Goal: Task Accomplishment & Management: Complete application form

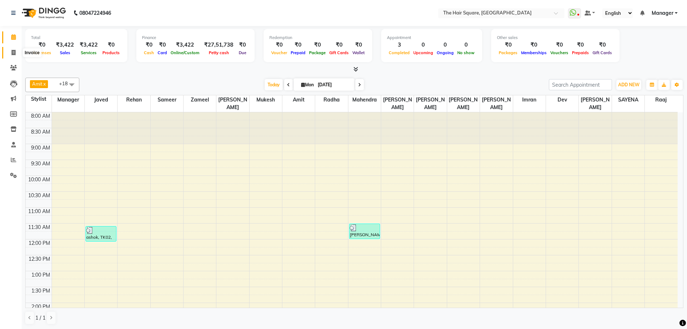
click at [10, 53] on span at bounding box center [13, 53] width 13 height 8
select select "service"
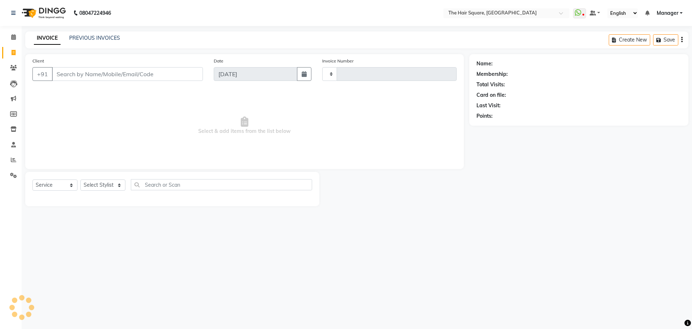
type input "3068"
select select "5768"
click at [95, 189] on select "Select Stylist Amit [PERSON_NAME] Dev Imran [PERSON_NAME] [PERSON_NAME] Manager…" at bounding box center [102, 184] width 45 height 11
click at [234, 235] on div "08047224946 Select Location × The Hair Square, Ambience Island WhatsApp Status …" at bounding box center [346, 164] width 692 height 329
click at [106, 74] on input "Client" at bounding box center [127, 74] width 151 height 14
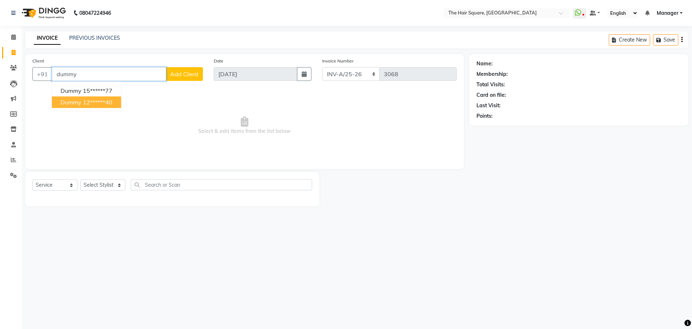
click at [88, 105] on ngb-highlight "12******40" at bounding box center [98, 101] width 30 height 7
type input "12******40"
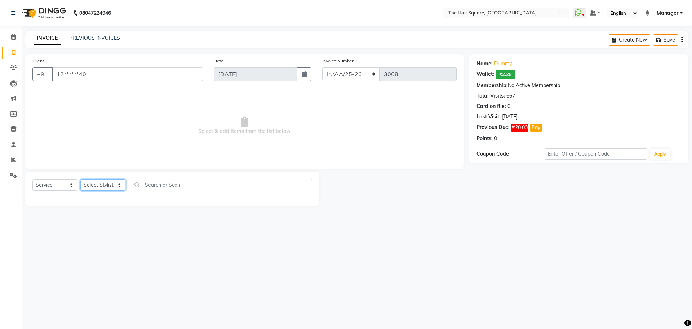
click at [96, 186] on select "Select Stylist Amit [PERSON_NAME] Dev Imran [PERSON_NAME] [PERSON_NAME] Manager…" at bounding box center [102, 184] width 45 height 11
select select "39378"
click at [80, 179] on select "Select Stylist Amit [PERSON_NAME] Dev Imran [PERSON_NAME] [PERSON_NAME] Manager…" at bounding box center [102, 184] width 45 height 11
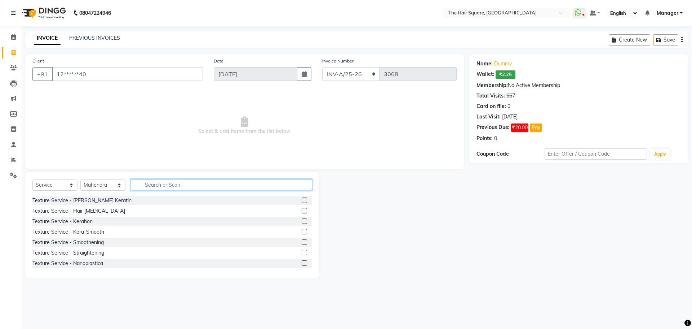
click at [162, 183] on input "text" at bounding box center [221, 184] width 181 height 11
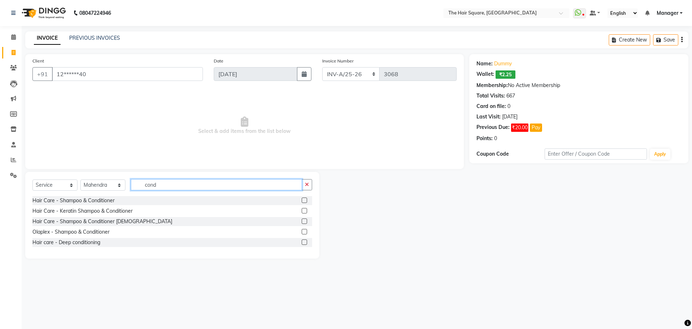
type input "cond"
click at [304, 209] on label at bounding box center [304, 210] width 5 height 5
click at [304, 209] on input "checkbox" at bounding box center [304, 210] width 5 height 5
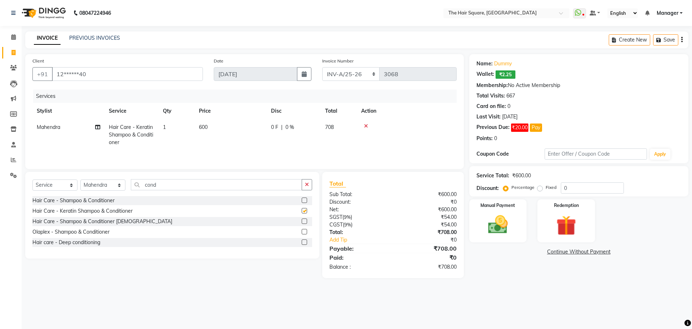
checkbox input "false"
drag, startPoint x: 171, startPoint y: 186, endPoint x: 80, endPoint y: 145, distance: 99.9
click at [89, 159] on div "Client +91 12******40 Date 01-09-2025 Invoice Number INV-A-M/25-26 INV-A/25-26 …" at bounding box center [245, 166] width 450 height 224
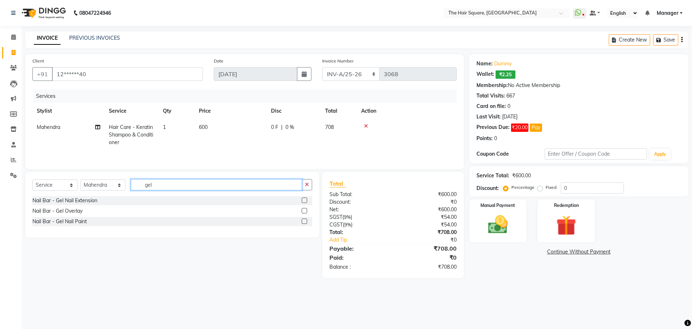
type input "gel"
click at [305, 221] on label at bounding box center [304, 220] width 5 height 5
click at [305, 221] on input "checkbox" at bounding box center [304, 221] width 5 height 5
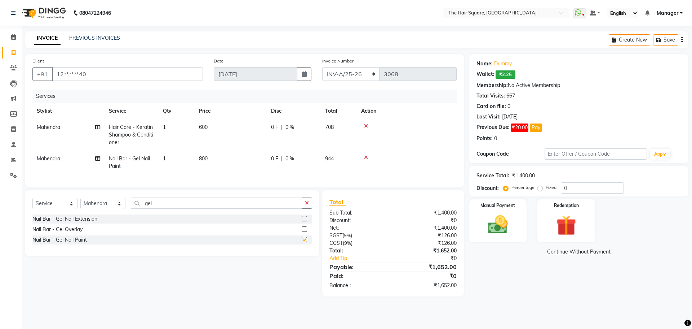
checkbox input "false"
click at [202, 158] on span "800" at bounding box center [203, 158] width 9 height 6
select select "39378"
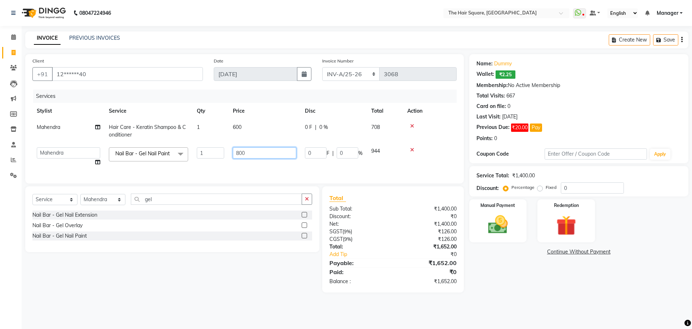
drag, startPoint x: 217, startPoint y: 142, endPoint x: 66, endPoint y: 106, distance: 155.4
click at [78, 123] on tbody "Mahendra Hair Care - Keratin Shampoo & Conditioner 1 600 0 F | 0 % 708 Amit Ara…" at bounding box center [244, 144] width 424 height 51
type input "700"
click at [95, 200] on div "Select Service Product Membership Package Voucher Prepaid Gift Card Select Styl…" at bounding box center [172, 219] width 294 height 66
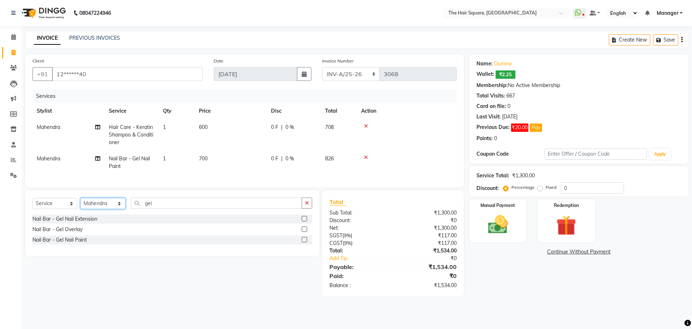
select select "39372"
click at [80, 203] on select "Select Stylist Amit [PERSON_NAME] Dev Imran [PERSON_NAME] [PERSON_NAME] Manager…" at bounding box center [102, 203] width 45 height 11
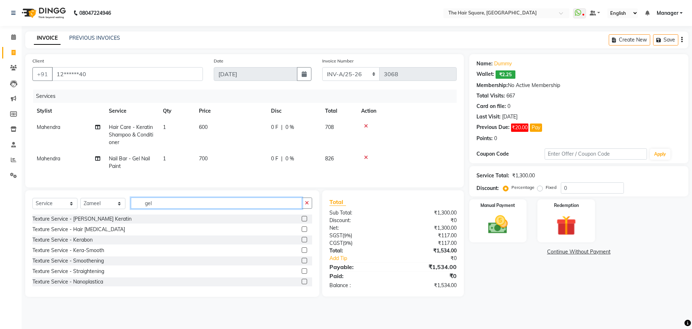
drag, startPoint x: 141, startPoint y: 206, endPoint x: 247, endPoint y: 172, distance: 111.8
click at [98, 201] on div "Select Service Product Membership Package Voucher Prepaid Gift Card Select Styl…" at bounding box center [172, 243] width 294 height 106
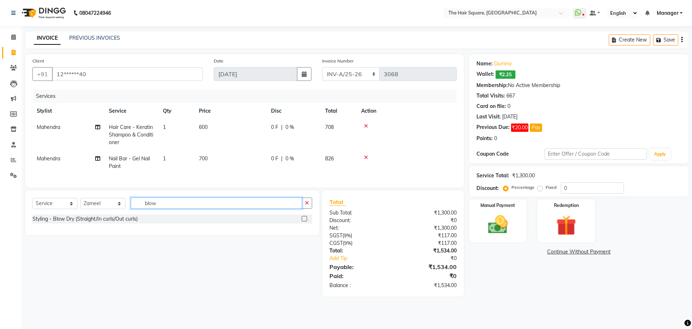
type input "blow"
click at [307, 221] on label at bounding box center [304, 218] width 5 height 5
click at [307, 221] on input "checkbox" at bounding box center [304, 218] width 5 height 5
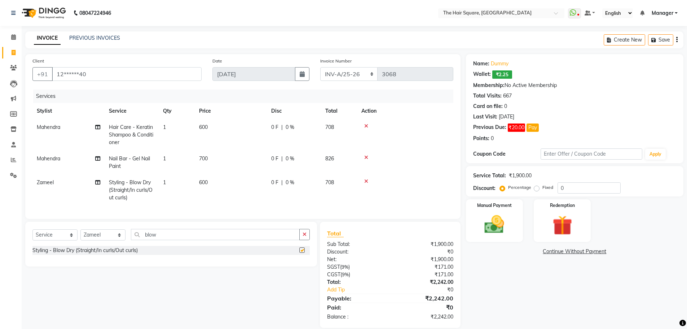
checkbox input "false"
click at [505, 221] on img at bounding box center [494, 223] width 33 height 23
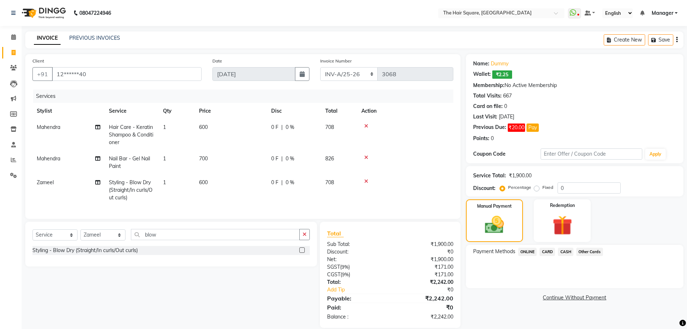
click at [527, 252] on span "ONLINE" at bounding box center [527, 251] width 19 height 8
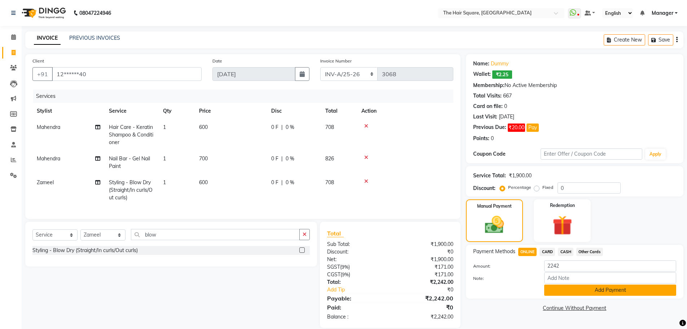
click at [559, 289] on button "Add Payment" at bounding box center [610, 289] width 132 height 11
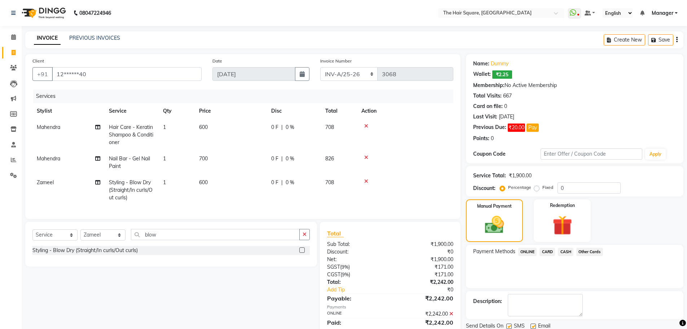
scroll to position [30, 0]
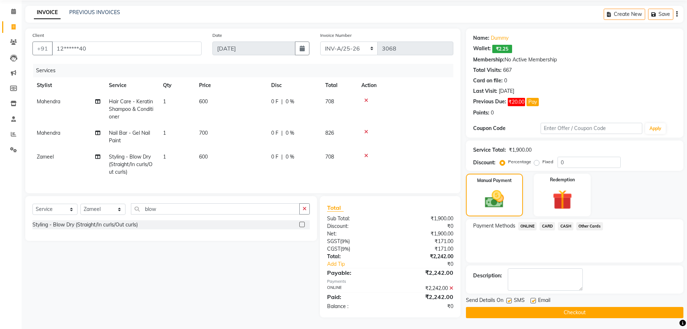
click at [570, 308] on button "Checkout" at bounding box center [574, 312] width 217 height 11
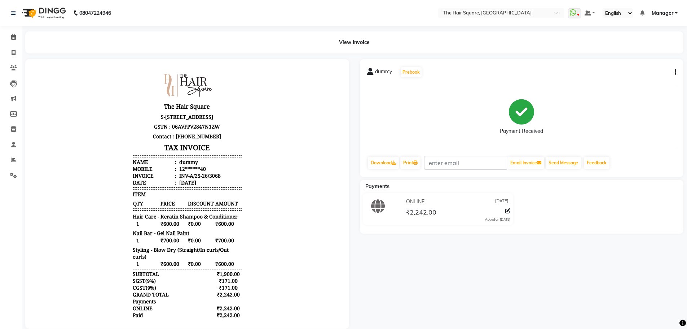
drag, startPoint x: 250, startPoint y: 120, endPoint x: 89, endPoint y: 96, distance: 162.8
click at [250, 120] on body "The Hair Square S-246 2nd Floor ambience Mall NH-8, Ambience Island, DLF Phase …" at bounding box center [187, 207] width 304 height 276
click at [14, 39] on icon at bounding box center [13, 36] width 5 height 5
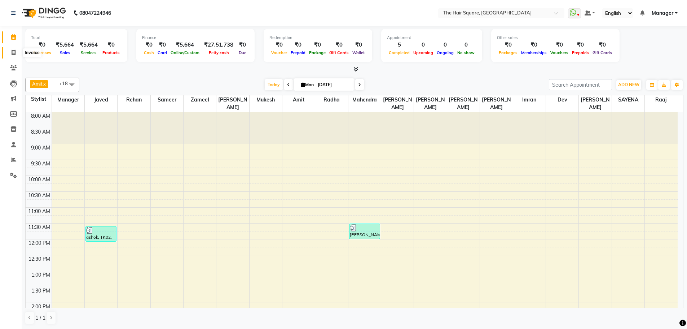
click at [13, 54] on icon at bounding box center [14, 52] width 4 height 5
select select "service"
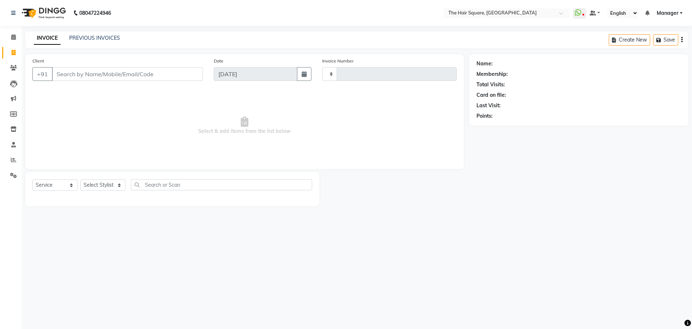
type input "3069"
select select "5768"
click at [15, 51] on icon at bounding box center [14, 52] width 4 height 5
select select "service"
type input "3069"
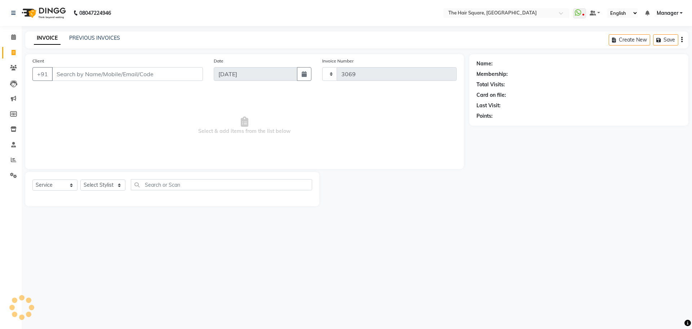
select select "5768"
click at [75, 72] on input "Client" at bounding box center [127, 74] width 151 height 14
drag, startPoint x: 247, startPoint y: 239, endPoint x: 287, endPoint y: 260, distance: 45.6
click at [250, 244] on div "08047224946 Select Location × The Hair Square, Ambience Island WhatsApp Status …" at bounding box center [346, 164] width 692 height 329
click at [352, 252] on div "08047224946 Select Location × The Hair Square, Ambience Island WhatsApp Status …" at bounding box center [346, 164] width 692 height 329
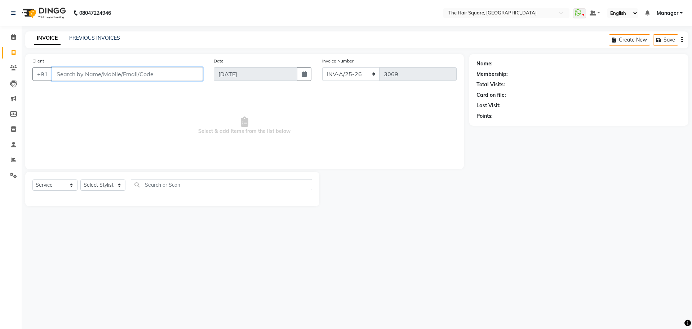
click at [142, 69] on input "Client" at bounding box center [127, 74] width 151 height 14
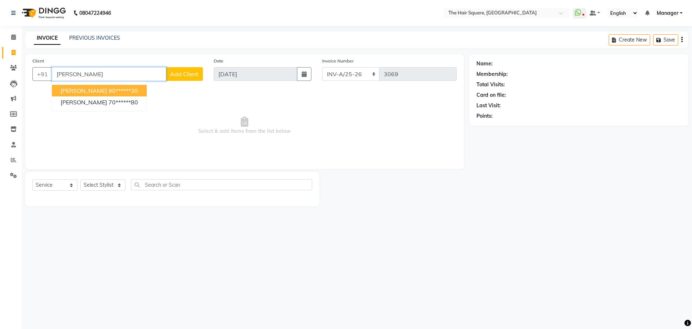
drag, startPoint x: 122, startPoint y: 71, endPoint x: 0, endPoint y: 17, distance: 133.5
click at [0, 25] on app-home "08047224946 Select Location × The Hair Square, Ambience Island WhatsApp Status …" at bounding box center [346, 108] width 692 height 217
click at [109, 91] on ngb-highlight "70******80" at bounding box center [124, 90] width 30 height 7
type input "70******80"
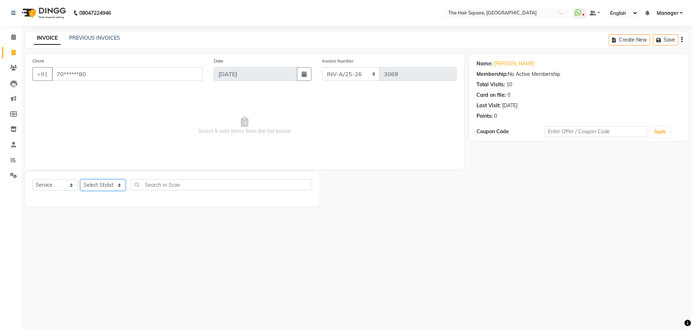
click at [110, 181] on select "Select Stylist Amit [PERSON_NAME] Dev Imran [PERSON_NAME] [PERSON_NAME] Manager…" at bounding box center [102, 184] width 45 height 11
select select "39370"
click at [80, 179] on select "Select Stylist Amit [PERSON_NAME] Dev Imran [PERSON_NAME] [PERSON_NAME] Manager…" at bounding box center [102, 184] width 45 height 11
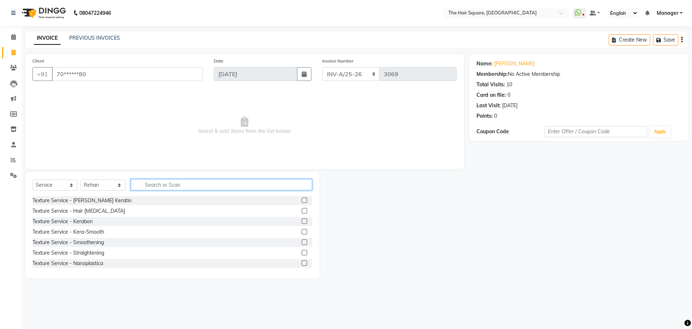
click at [164, 182] on input "text" at bounding box center [221, 184] width 181 height 11
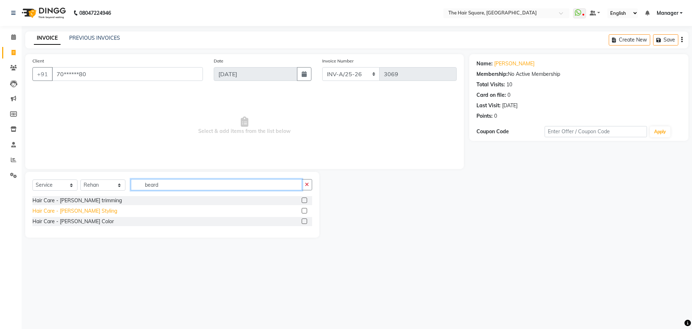
type input "beard"
drag, startPoint x: 77, startPoint y: 210, endPoint x: 97, endPoint y: 206, distance: 20.9
click at [76, 210] on div "Hair Care - [PERSON_NAME] Styling" at bounding box center [74, 211] width 85 height 8
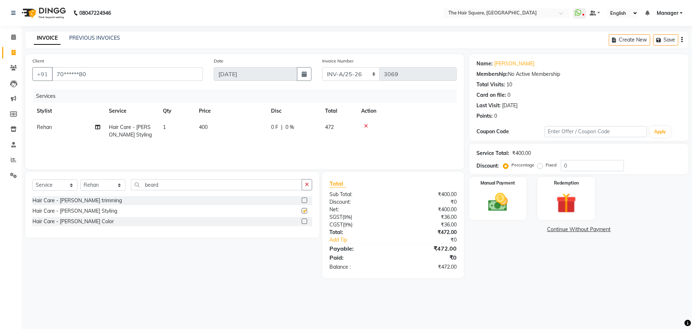
checkbox input "false"
drag, startPoint x: 173, startPoint y: 184, endPoint x: 8, endPoint y: 204, distance: 165.7
click at [12, 204] on app-home "08047224946 Select Location × The Hair Square, Ambience Island WhatsApp Status …" at bounding box center [346, 144] width 692 height 289
type input "head"
click at [63, 200] on div "Hair Care - Head Massage with wash" at bounding box center [76, 201] width 88 height 8
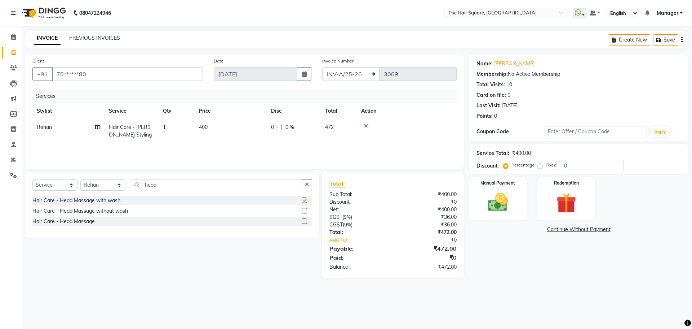
checkbox input "false"
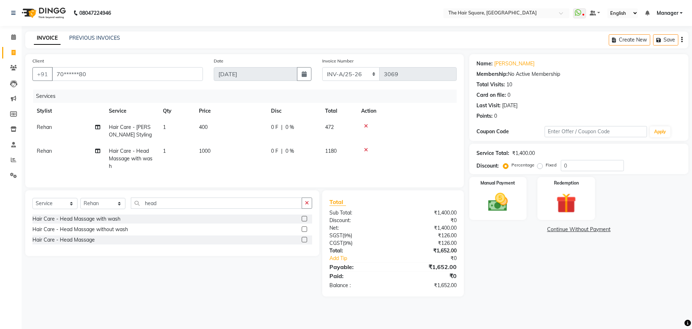
click at [220, 154] on td "1000" at bounding box center [231, 158] width 72 height 31
select select "39370"
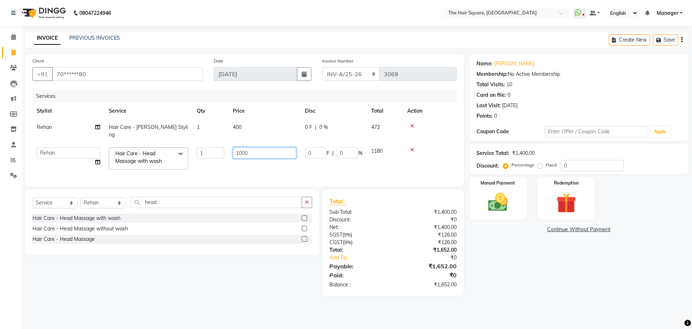
drag, startPoint x: 280, startPoint y: 148, endPoint x: 188, endPoint y: 151, distance: 92.4
click at [188, 151] on tr "Amit Aradhana Bittu Dev Imran Inder Javed Kim Mahendra Manager Mukesh Raaj Radh…" at bounding box center [244, 158] width 424 height 31
type input "700"
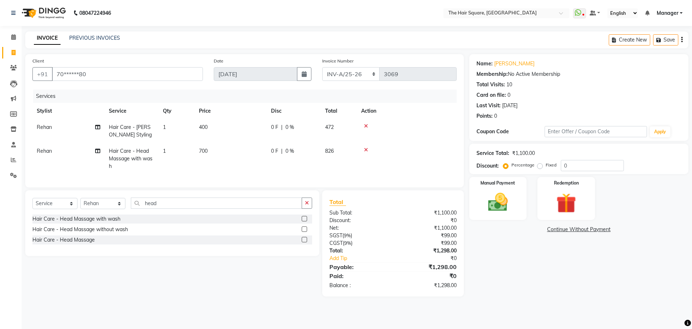
click at [54, 150] on td "Rehan" at bounding box center [68, 158] width 72 height 31
select select "39370"
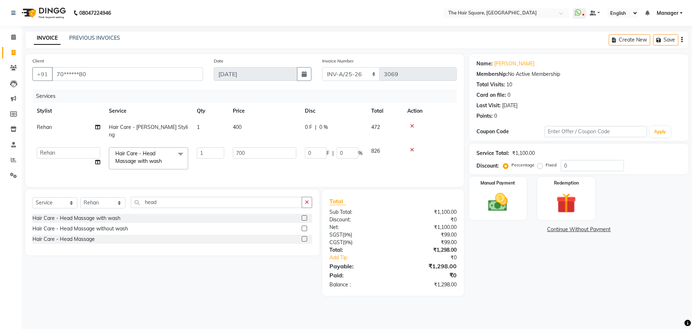
click at [37, 147] on select "Amit Aradhana Bittu Dev Imran Inder Javed Kim Mahendra Manager Mukesh Raaj Radh…" at bounding box center [68, 152] width 63 height 11
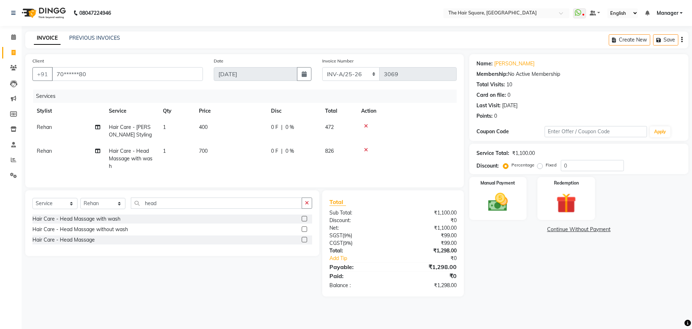
drag, startPoint x: 497, startPoint y: 192, endPoint x: 464, endPoint y: 179, distance: 35.2
click at [497, 191] on img at bounding box center [498, 201] width 32 height 23
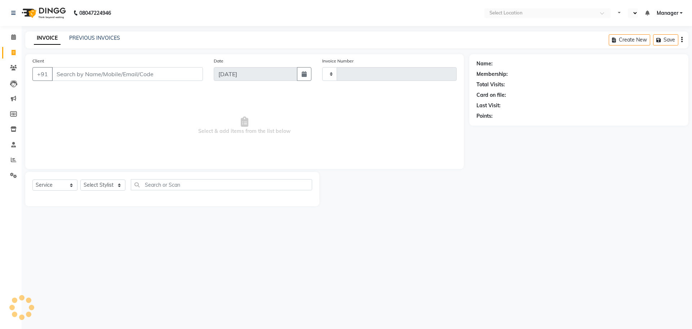
select select "service"
type input "3069"
select select "en"
select select "5768"
click at [8, 48] on link "Invoice" at bounding box center [10, 53] width 17 height 12
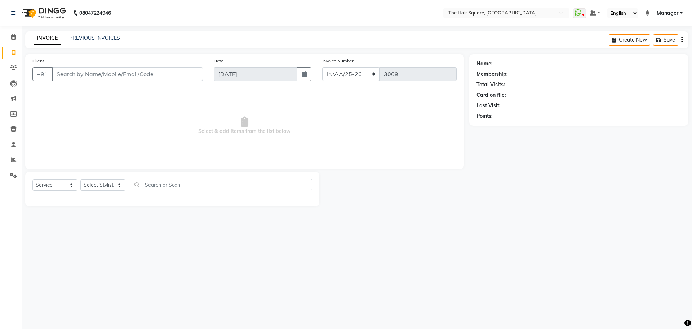
select select "service"
type input "3069"
select select "5768"
click at [74, 41] on link "PREVIOUS INVOICES" at bounding box center [94, 38] width 51 height 6
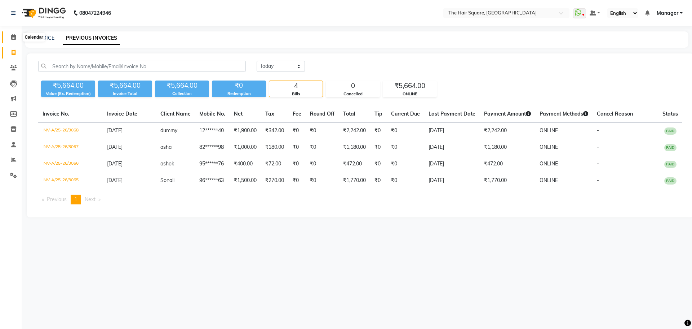
click at [12, 38] on icon at bounding box center [13, 36] width 5 height 5
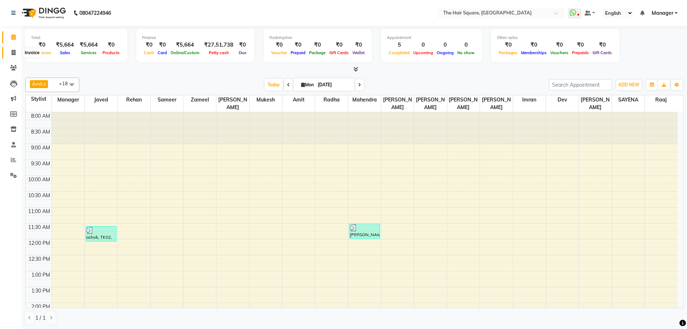
click at [14, 51] on icon at bounding box center [14, 52] width 4 height 5
select select "service"
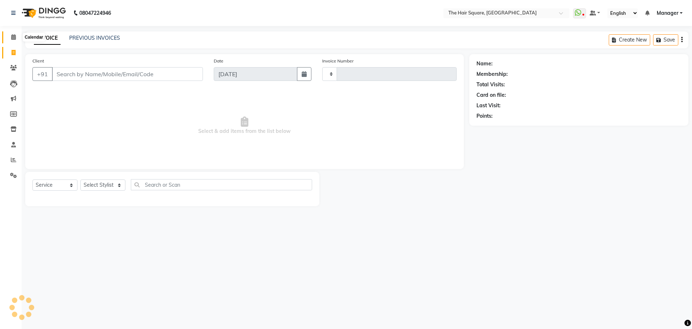
click at [12, 36] on icon at bounding box center [13, 36] width 5 height 5
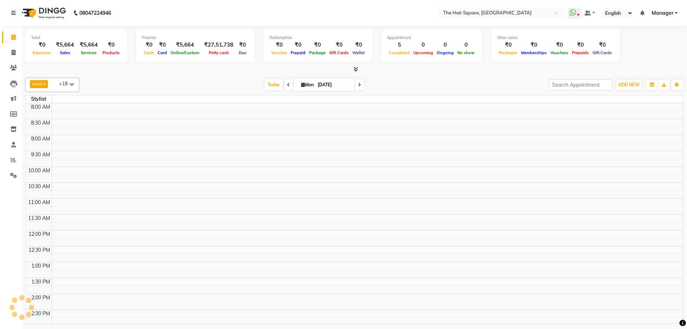
scroll to position [291, 0]
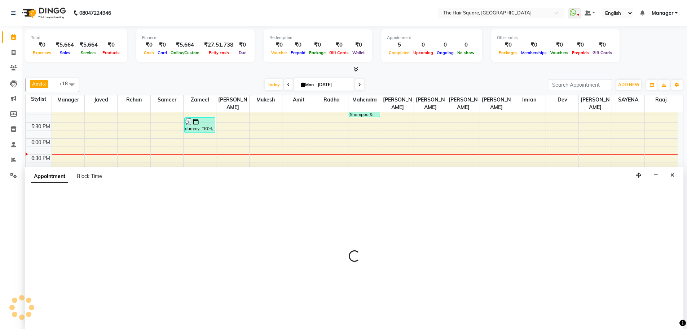
scroll to position [0, 0]
click at [10, 57] on link "Invoice" at bounding box center [10, 53] width 17 height 12
select select "service"
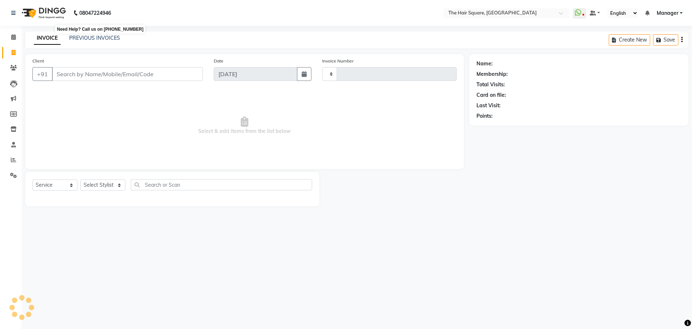
type input "3069"
select select "5768"
click at [97, 40] on link "PREVIOUS INVOICES" at bounding box center [94, 38] width 51 height 6
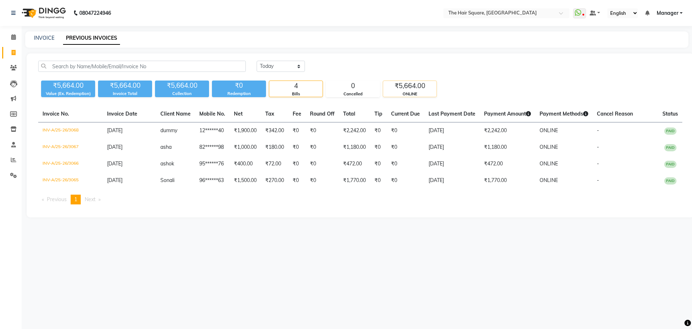
click at [400, 87] on div "₹5,664.00" at bounding box center [409, 86] width 53 height 10
click at [362, 101] on div "[DATE] [DATE] Custom Range ₹5,664.00 Value (Ex. Redemption) ₹5,664.00 Invoice T…" at bounding box center [361, 135] width 668 height 164
click at [401, 87] on div "₹5,664.00" at bounding box center [409, 86] width 53 height 10
click at [355, 88] on div "0" at bounding box center [352, 86] width 53 height 10
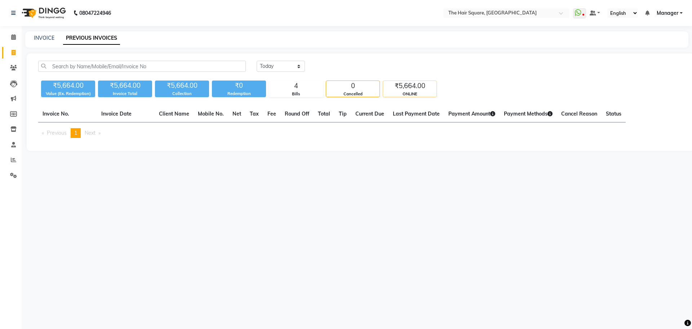
click at [431, 94] on div "ONLINE" at bounding box center [409, 94] width 53 height 6
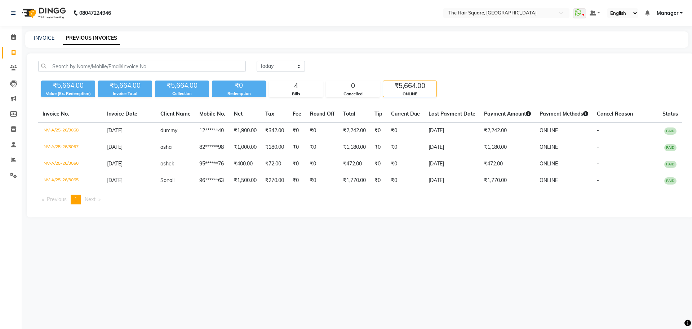
click at [5, 52] on link "Invoice" at bounding box center [10, 53] width 17 height 12
select select "service"
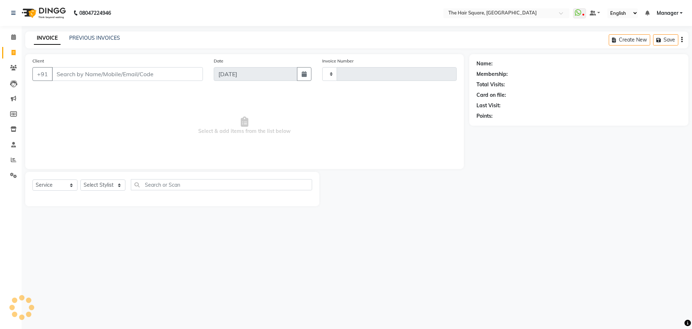
type input "3069"
select select "5768"
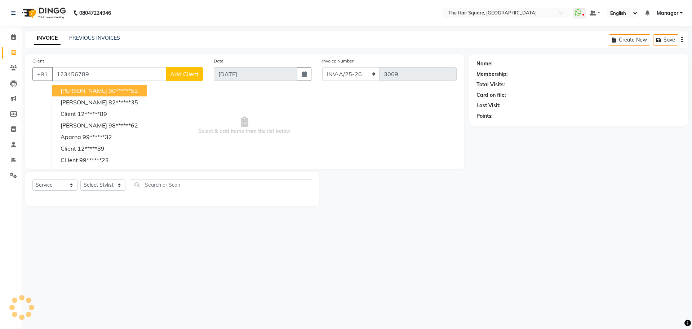
type input "123456789"
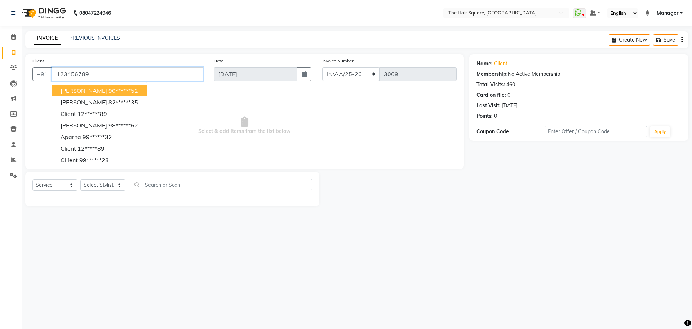
click at [146, 74] on input "123456789" at bounding box center [127, 74] width 151 height 14
click at [238, 121] on span "Select & add items from the list below" at bounding box center [244, 125] width 424 height 72
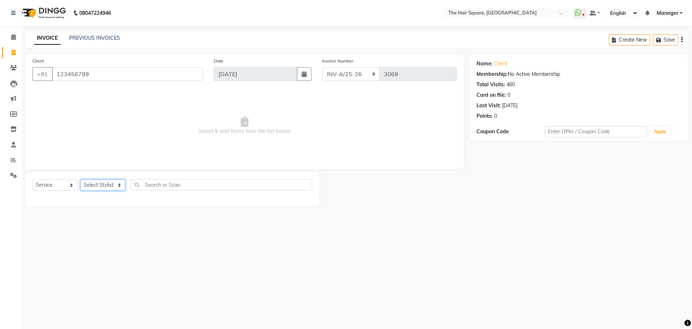
click at [116, 181] on select "Select Stylist Amit [PERSON_NAME] Dev Imran [PERSON_NAME] [PERSON_NAME] Manager…" at bounding box center [102, 184] width 45 height 11
select select "39370"
click at [80, 179] on select "Select Stylist Amit [PERSON_NAME] Dev Imran [PERSON_NAME] [PERSON_NAME] Manager…" at bounding box center [102, 184] width 45 height 11
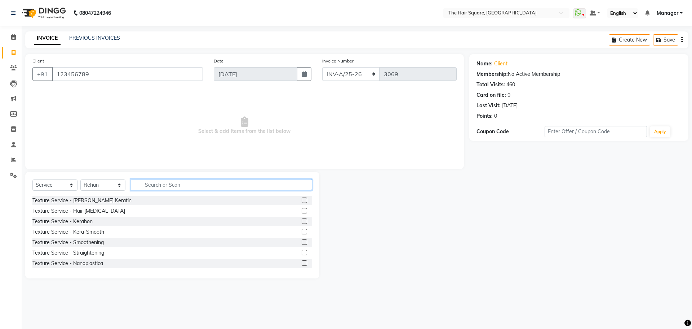
click at [170, 188] on input "text" at bounding box center [221, 184] width 181 height 11
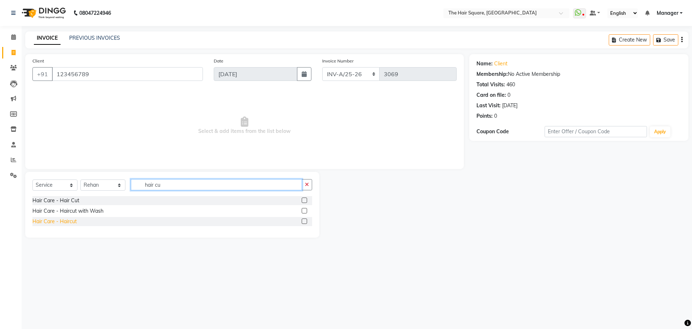
type input "hair cu"
click at [62, 221] on div "Hair Care - Haircut" at bounding box center [54, 221] width 44 height 8
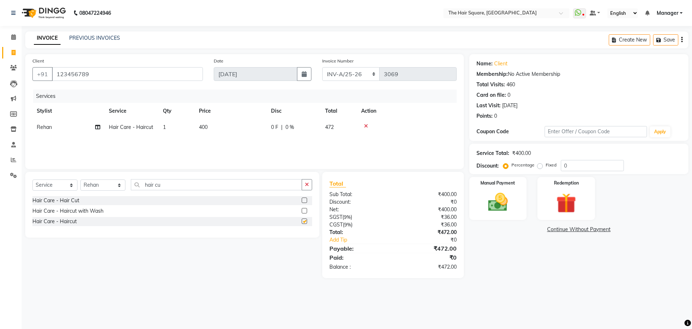
checkbox input "false"
drag, startPoint x: 584, startPoint y: 164, endPoint x: 526, endPoint y: 170, distance: 58.0
click at [526, 168] on div "Percentage Fixed 0" at bounding box center [564, 165] width 119 height 11
type input "3"
type input "2"
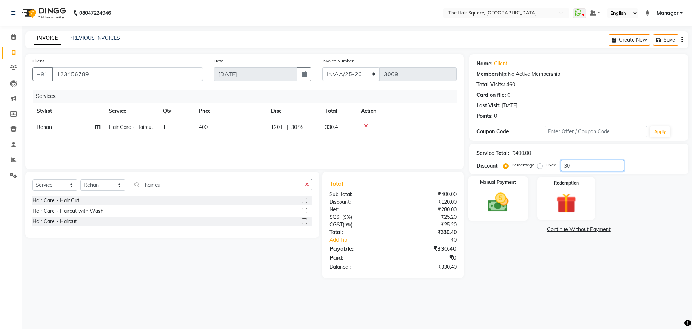
type input "30"
click at [523, 201] on div "Manual Payment" at bounding box center [498, 198] width 60 height 44
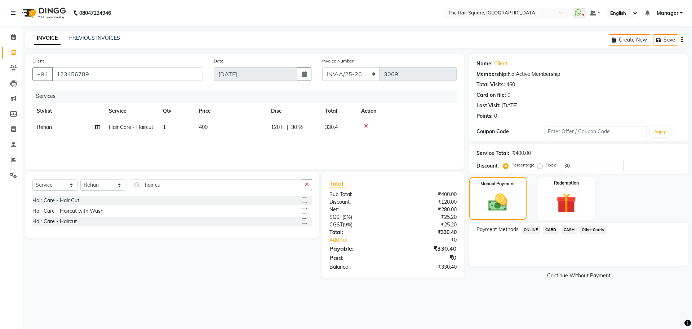
click at [546, 227] on span "CARD" at bounding box center [551, 229] width 16 height 8
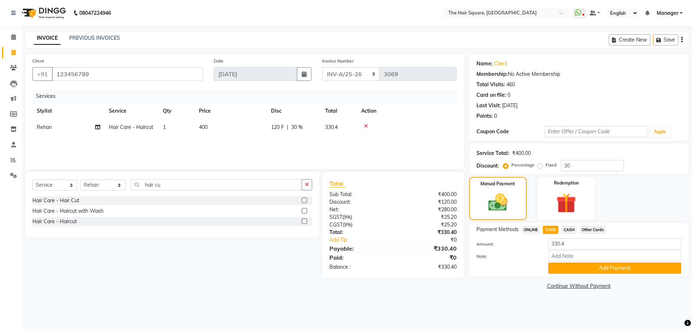
click at [537, 229] on span "ONLINE" at bounding box center [531, 229] width 19 height 8
click at [576, 268] on button "Add Payment" at bounding box center [615, 267] width 133 height 11
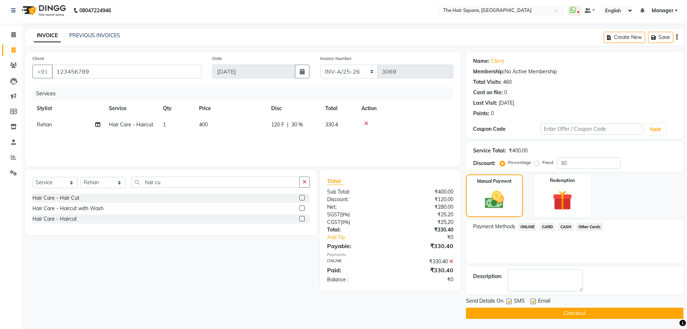
scroll to position [3, 0]
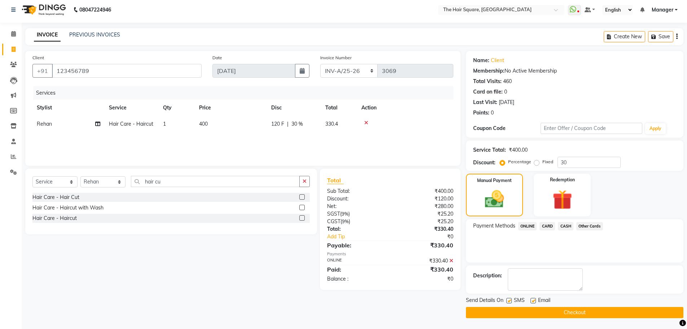
click at [530, 225] on span "ONLINE" at bounding box center [527, 226] width 19 height 8
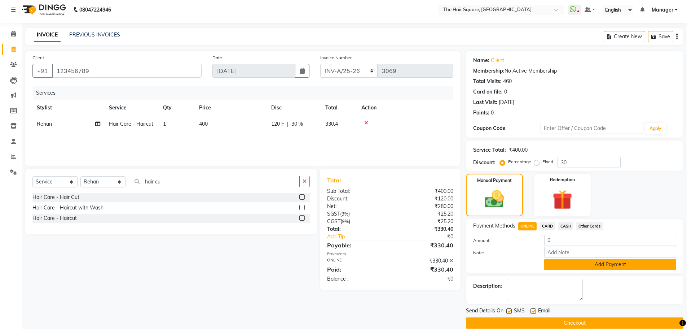
click at [566, 263] on button "Add Payment" at bounding box center [610, 264] width 132 height 11
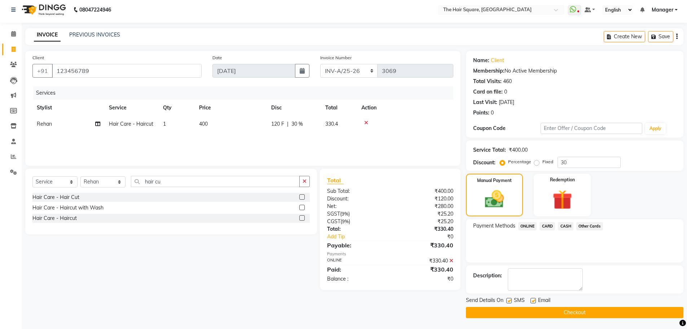
drag, startPoint x: 509, startPoint y: 302, endPoint x: 528, endPoint y: 300, distance: 20.0
click at [509, 302] on label at bounding box center [508, 300] width 5 height 5
click at [509, 302] on input "checkbox" at bounding box center [508, 300] width 5 height 5
checkbox input "false"
click at [533, 300] on label at bounding box center [533, 300] width 5 height 5
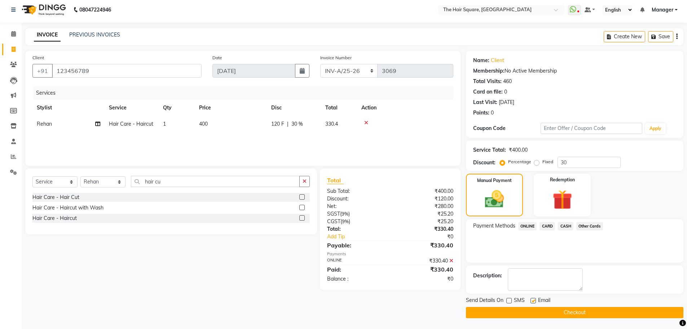
click at [533, 300] on input "checkbox" at bounding box center [533, 300] width 5 height 5
checkbox input "false"
click at [537, 313] on button "Checkout" at bounding box center [574, 312] width 217 height 11
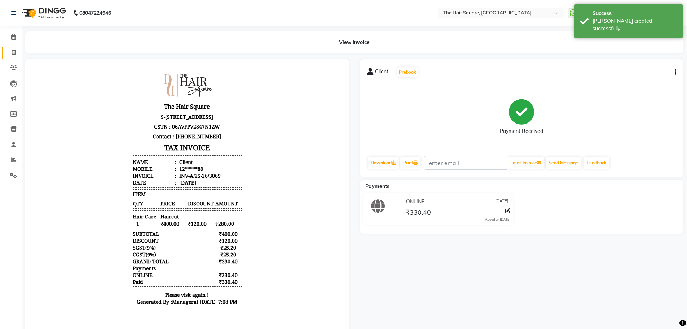
click at [9, 52] on span at bounding box center [13, 53] width 13 height 8
select select "service"
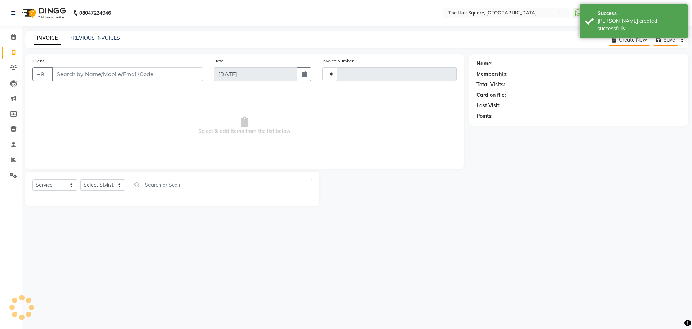
click at [100, 34] on div "INVOICE PREVIOUS INVOICES Create New Save" at bounding box center [357, 39] width 664 height 17
type input "3070"
select select "5768"
click at [100, 40] on link "PREVIOUS INVOICES" at bounding box center [94, 38] width 51 height 6
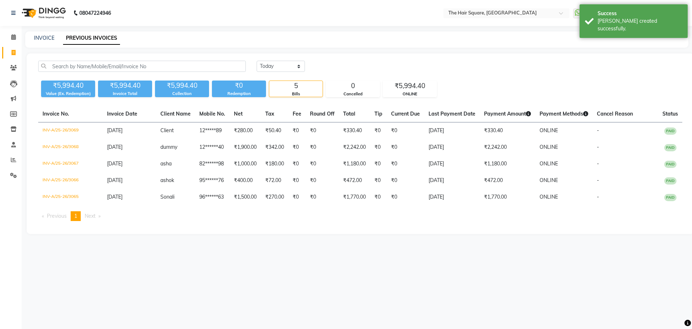
click at [411, 80] on div "₹5,994.40 Value (Ex. Redemption) ₹5,994.40 Invoice Total ₹5,994.40 Collection ₹…" at bounding box center [360, 87] width 644 height 19
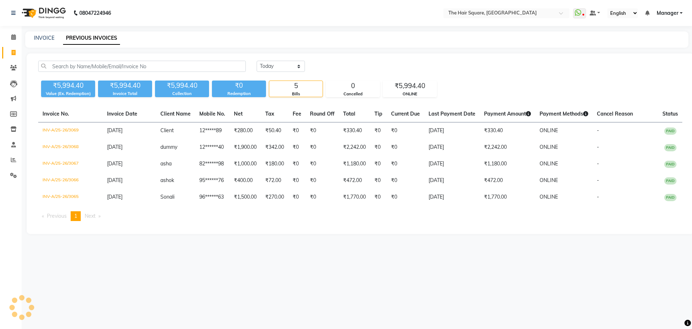
click at [14, 50] on icon at bounding box center [14, 52] width 4 height 5
select select "service"
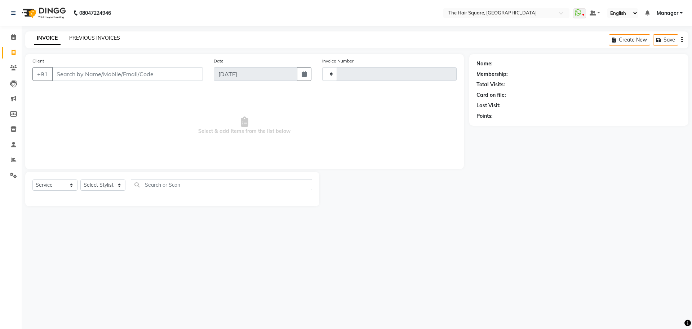
type input "3070"
select select "5768"
click at [93, 40] on link "PREVIOUS INVOICES" at bounding box center [94, 38] width 51 height 6
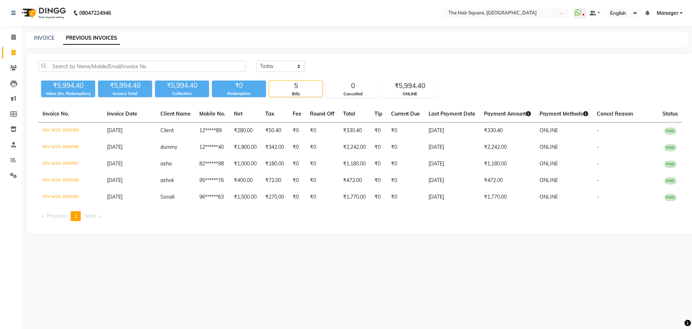
click at [16, 60] on li "Invoice" at bounding box center [11, 53] width 22 height 16
click at [10, 58] on link "Invoice" at bounding box center [10, 53] width 17 height 12
select select "service"
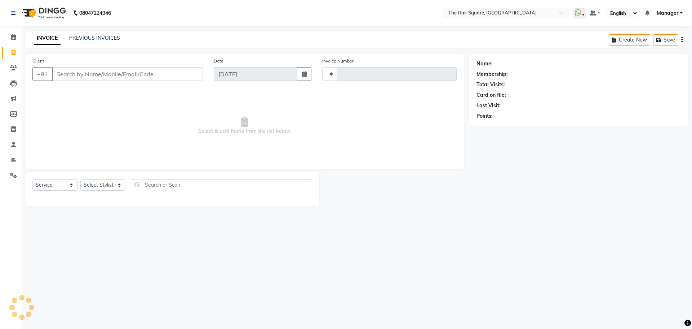
type input "3071"
select select "5768"
type input "iip"
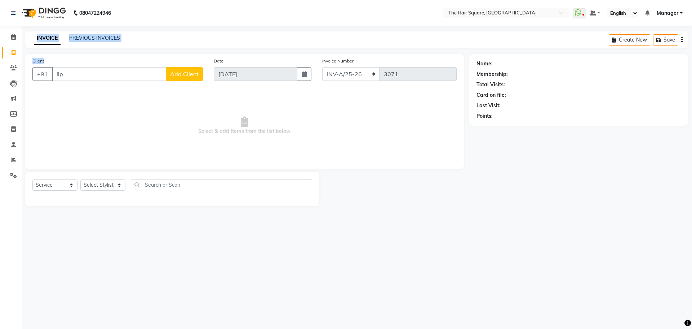
drag, startPoint x: 88, startPoint y: 67, endPoint x: 0, endPoint y: 81, distance: 88.6
click at [0, 81] on app-home "08047224946 Select Location × The Hair Square, [GEOGRAPHIC_DATA] Island WhatsAp…" at bounding box center [346, 108] width 692 height 217
click at [267, 94] on span "Select & add items from the list below" at bounding box center [244, 125] width 424 height 72
drag, startPoint x: 72, startPoint y: 80, endPoint x: 7, endPoint y: 13, distance: 93.3
click at [0, 48] on app-home "08047224946 Select Location × The Hair Square, [GEOGRAPHIC_DATA] Island WhatsAp…" at bounding box center [346, 108] width 692 height 217
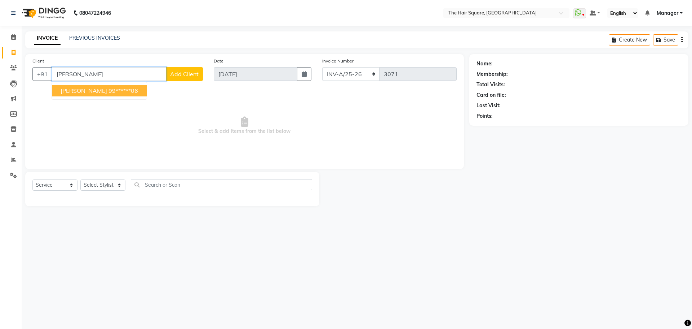
click at [68, 87] on span "[PERSON_NAME]" at bounding box center [84, 90] width 47 height 7
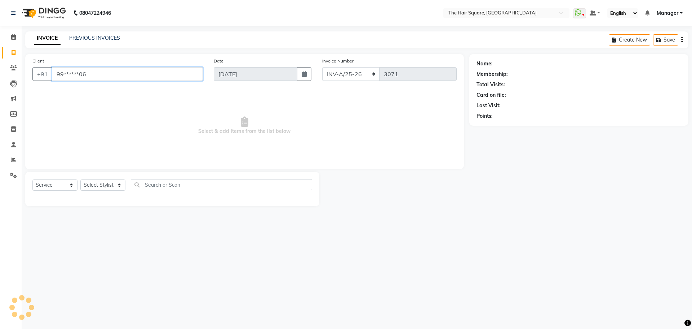
type input "99******06"
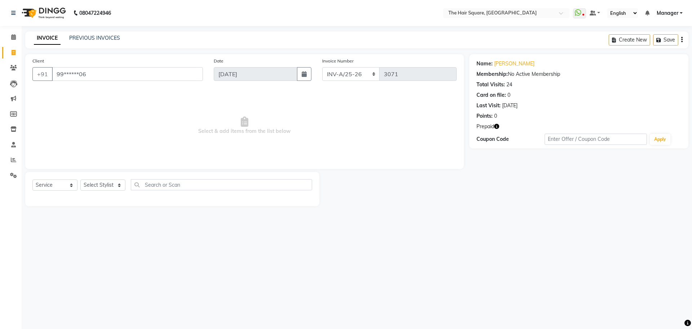
click at [497, 128] on icon "button" at bounding box center [496, 126] width 5 height 5
click at [501, 64] on link "[PERSON_NAME]" at bounding box center [514, 64] width 40 height 8
click at [498, 126] on icon "button" at bounding box center [496, 126] width 5 height 5
click at [412, 253] on div "08047224946 Select Location × The Hair Square, [GEOGRAPHIC_DATA] Island WhatsAp…" at bounding box center [346, 164] width 692 height 329
click at [498, 124] on icon "button" at bounding box center [496, 126] width 5 height 5
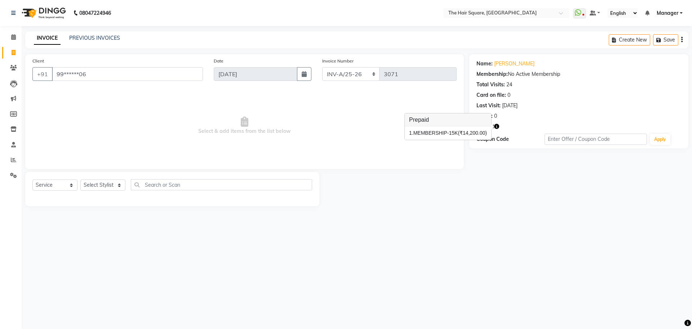
click at [497, 124] on icon "button" at bounding box center [496, 126] width 5 height 5
